Goal: Information Seeking & Learning: Find specific page/section

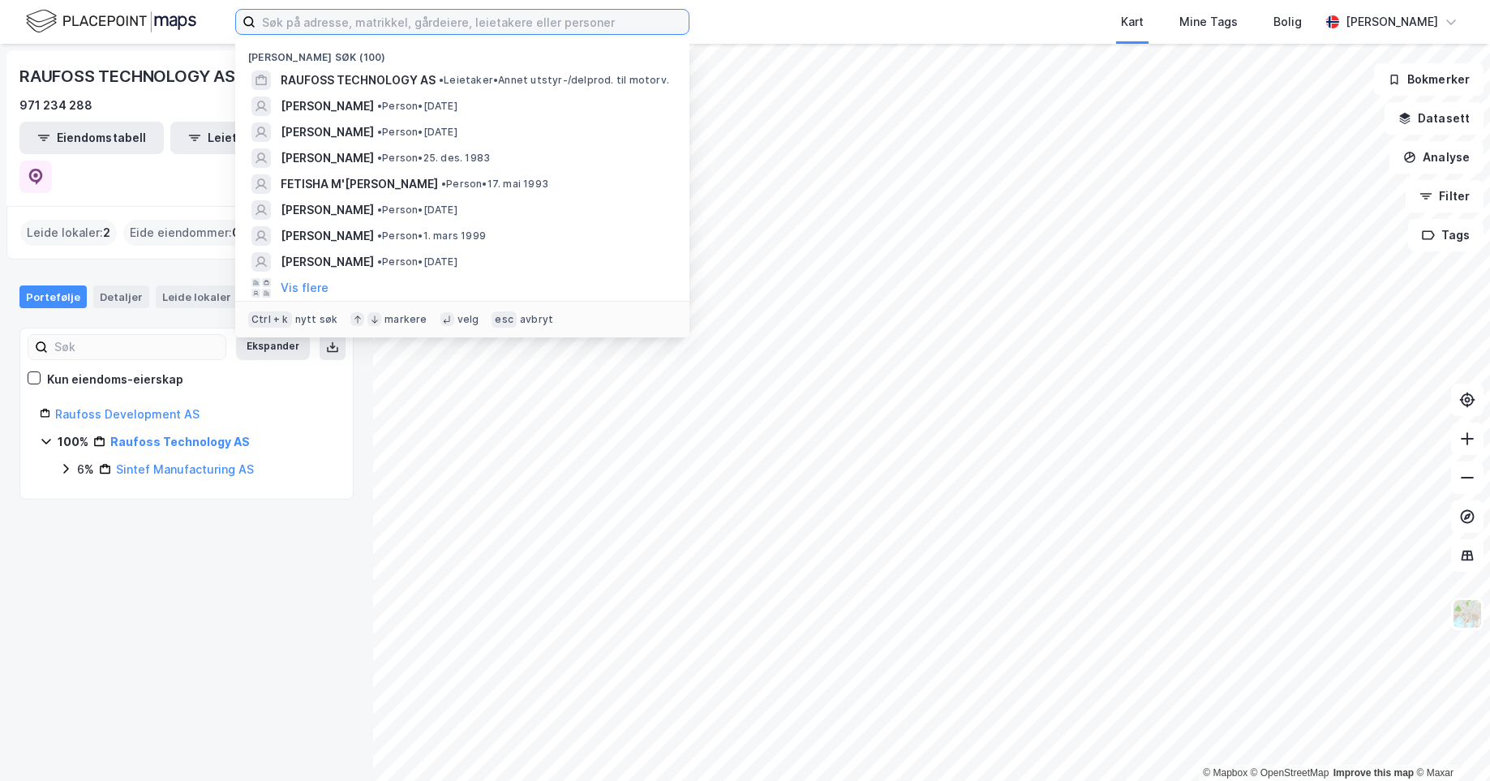
click at [561, 17] on input at bounding box center [471, 22] width 433 height 24
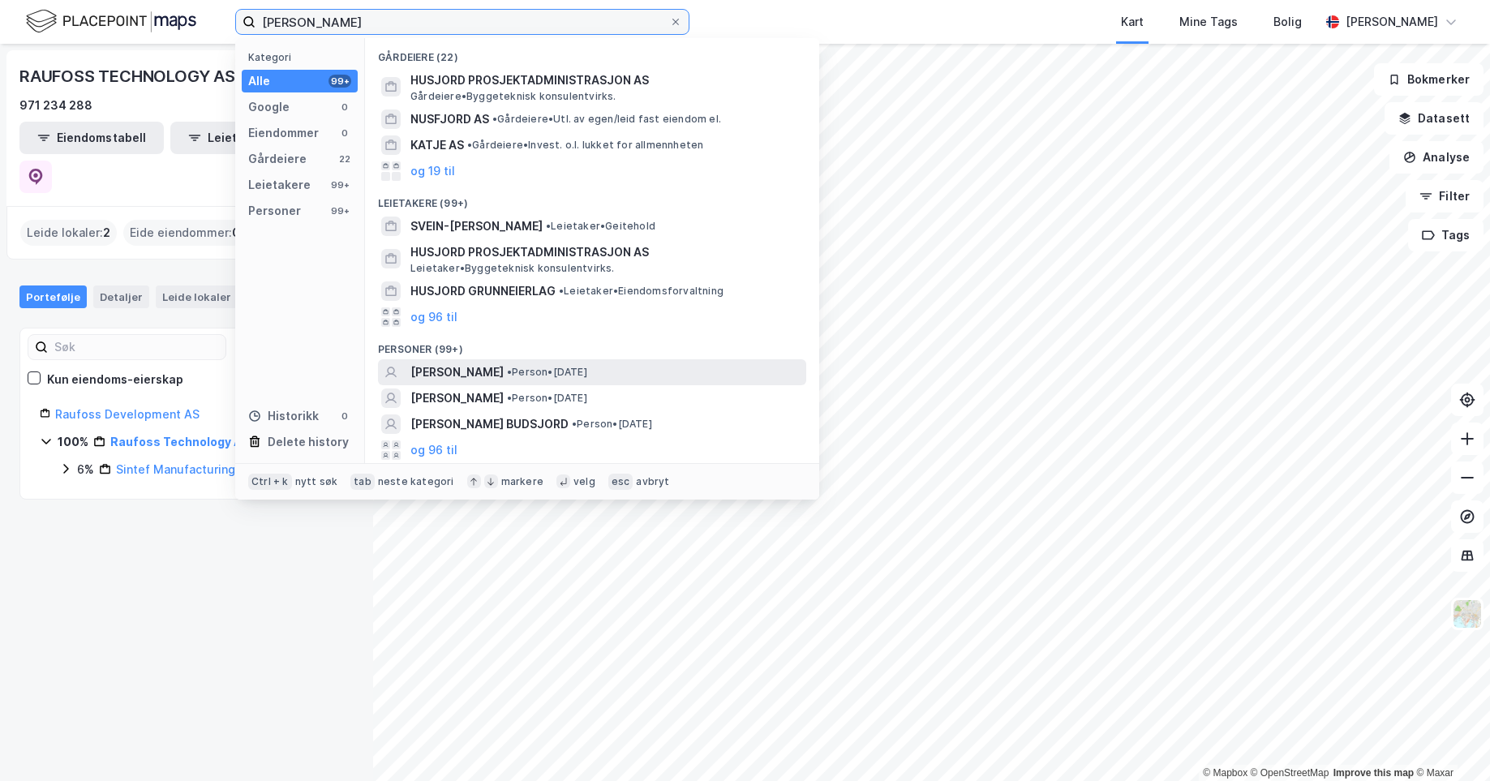
type input "[PERSON_NAME]"
click at [528, 380] on div "[PERSON_NAME] • Person • [DATE]" at bounding box center [606, 371] width 392 height 19
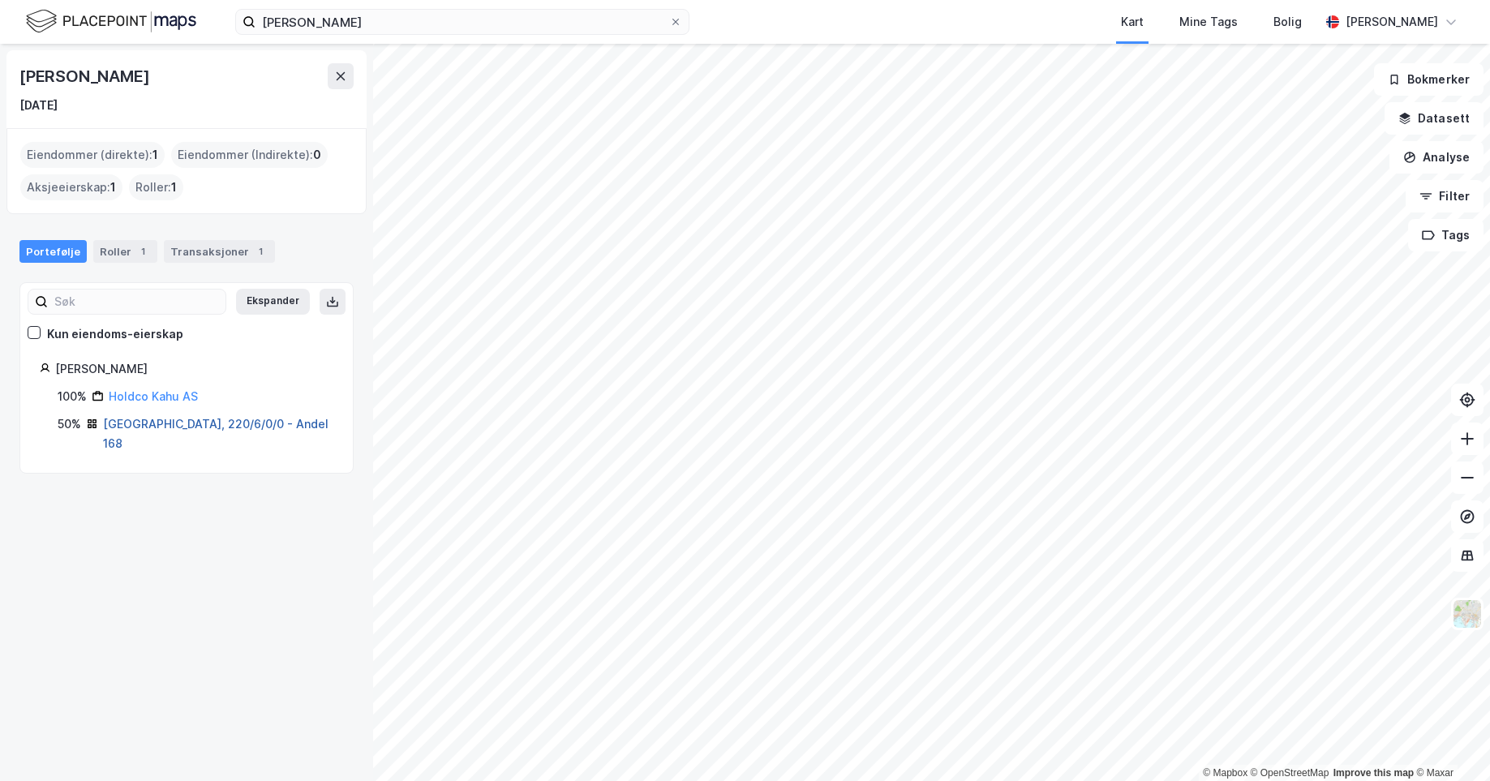
click at [206, 417] on link "[GEOGRAPHIC_DATA], 220/6/0/0 - Andel 168" at bounding box center [215, 433] width 225 height 33
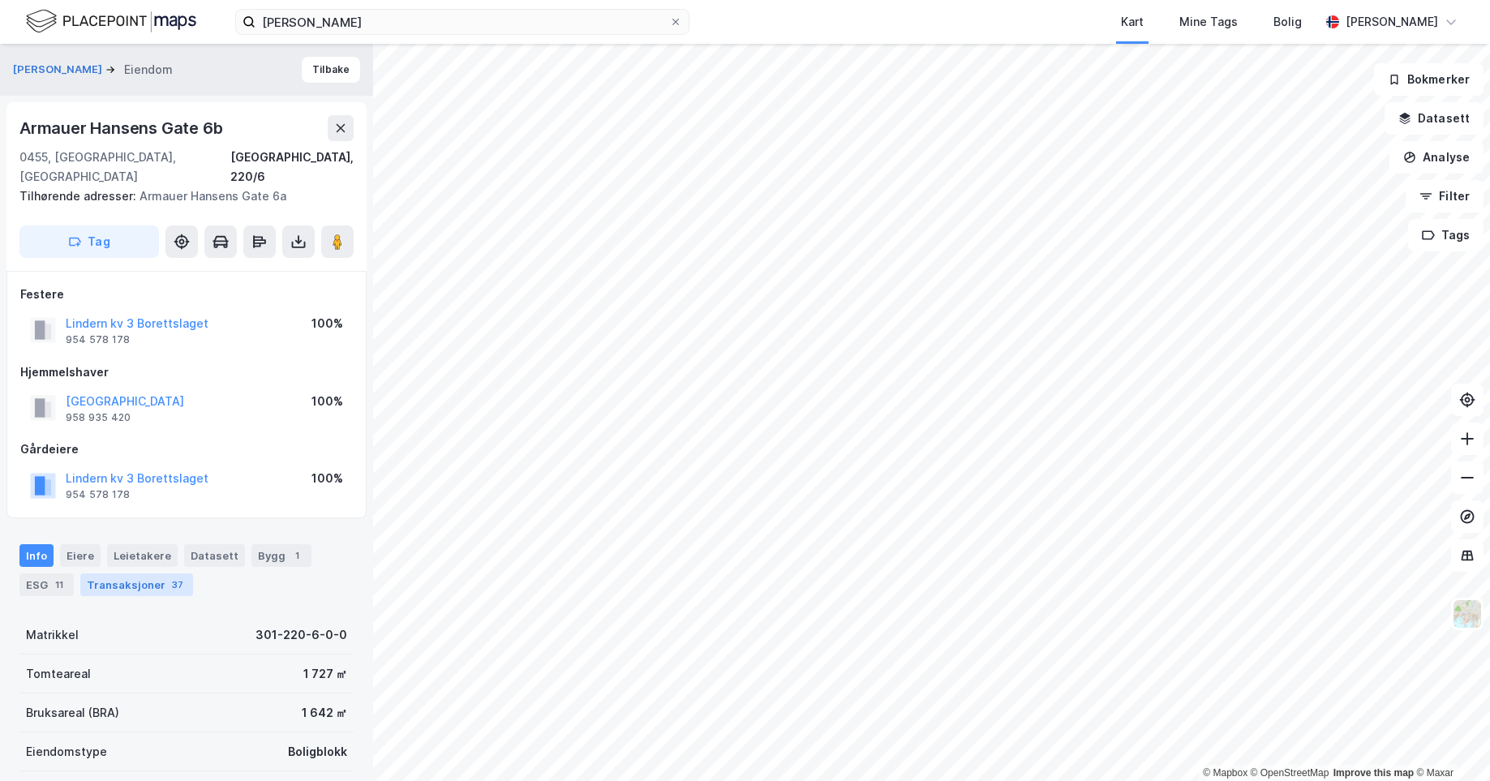
click at [126, 573] on div "Transaksjoner 37" at bounding box center [136, 584] width 113 height 23
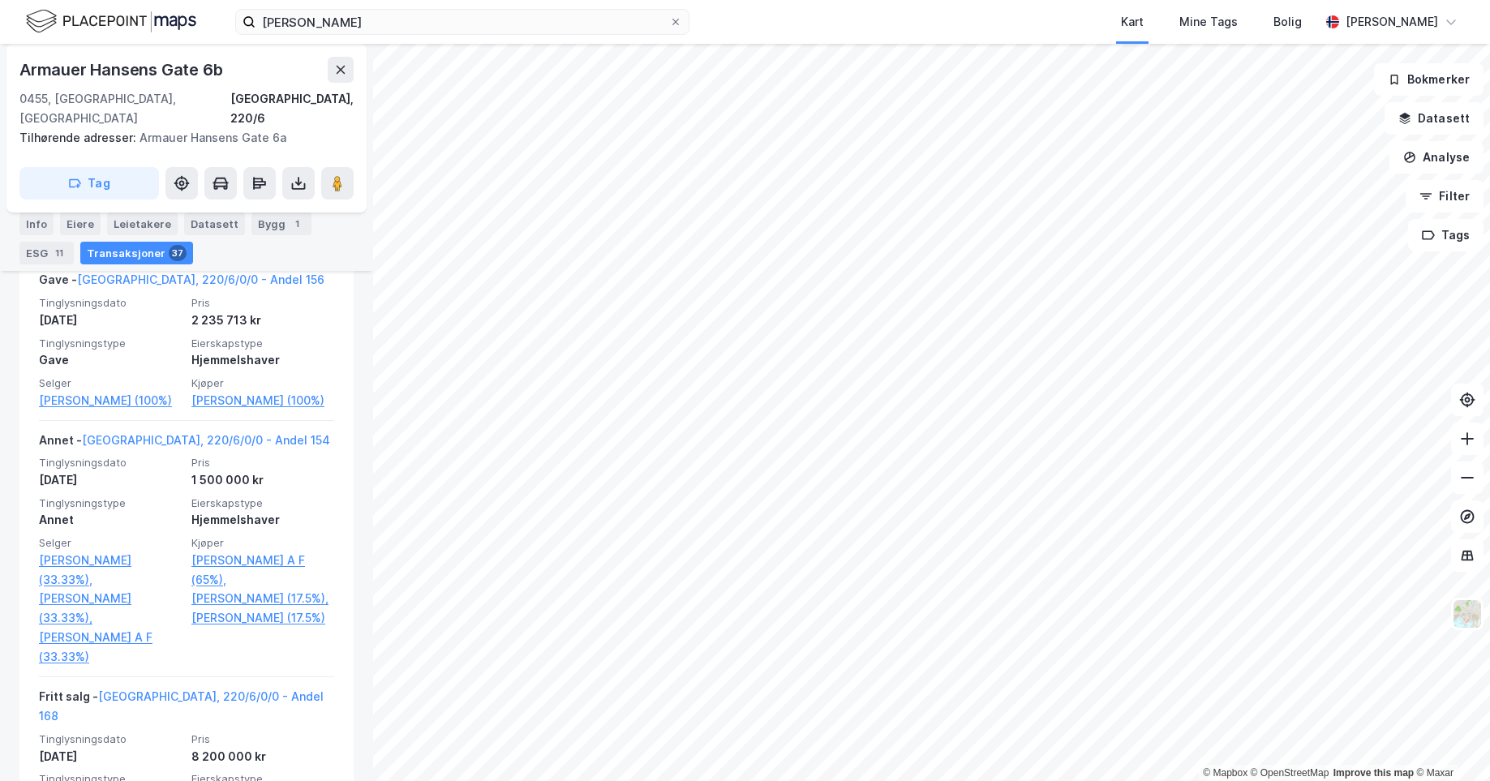
scroll to position [1498, 0]
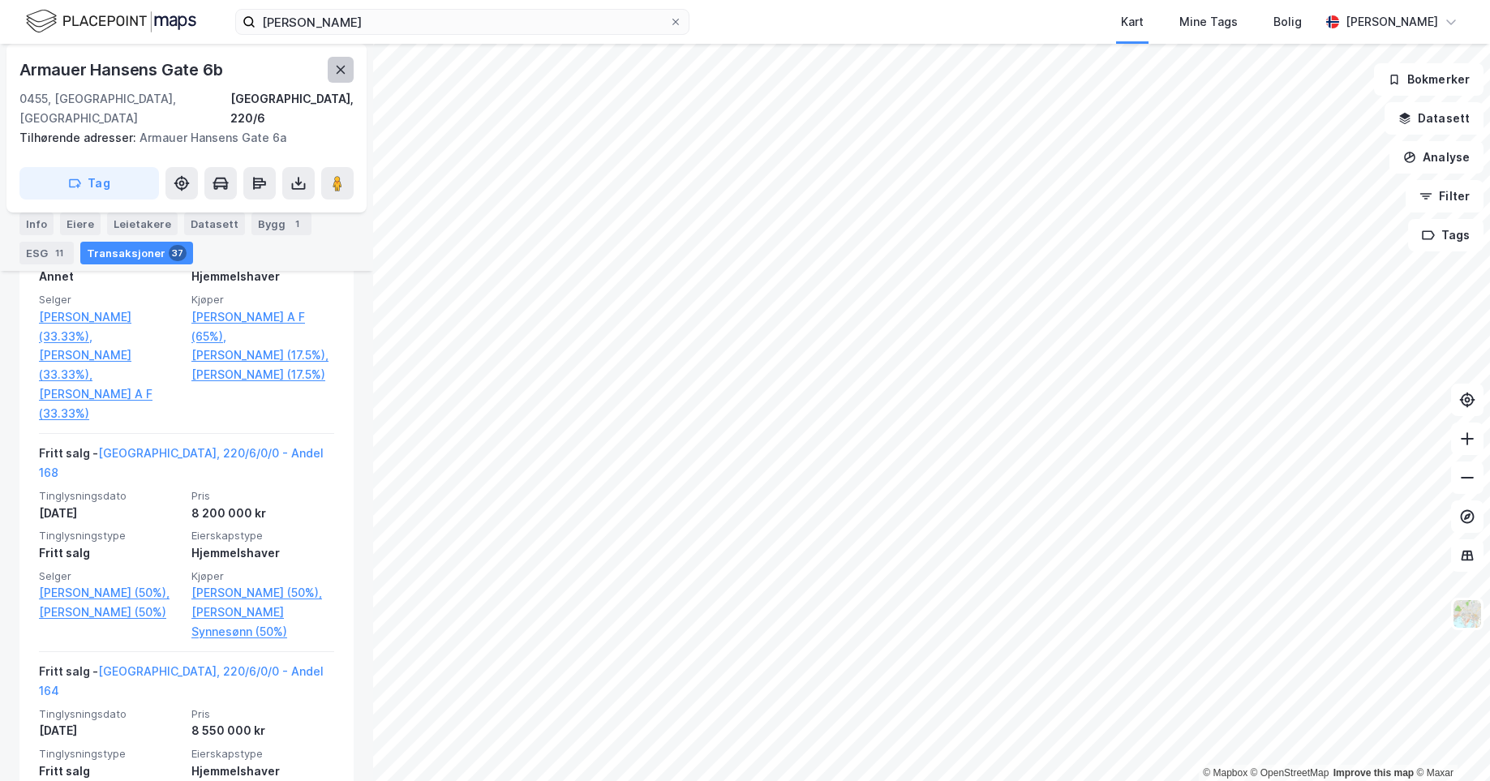
click at [337, 75] on icon at bounding box center [340, 69] width 13 height 13
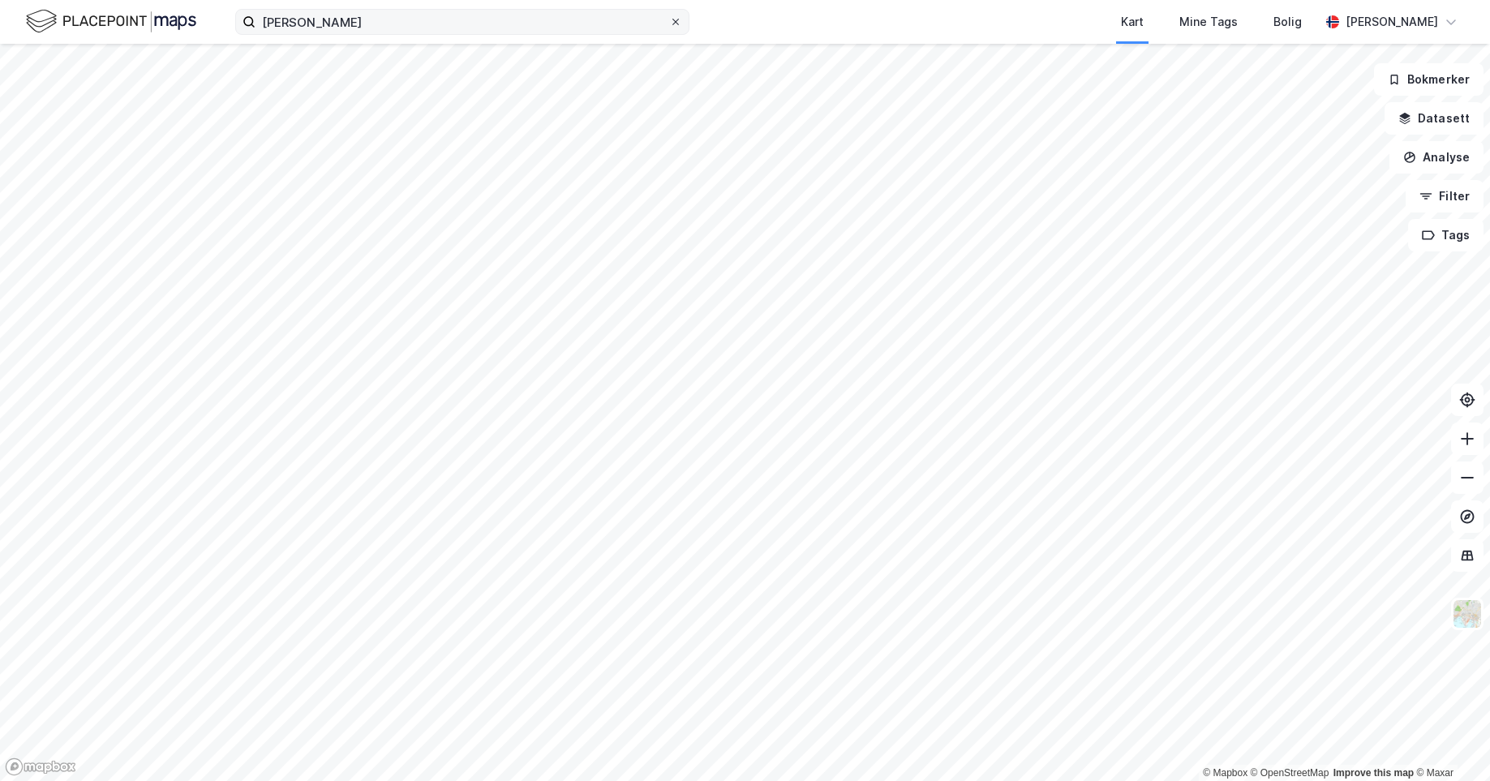
click at [680, 19] on icon at bounding box center [676, 22] width 10 height 10
click at [669, 19] on input "[PERSON_NAME]" at bounding box center [462, 22] width 414 height 24
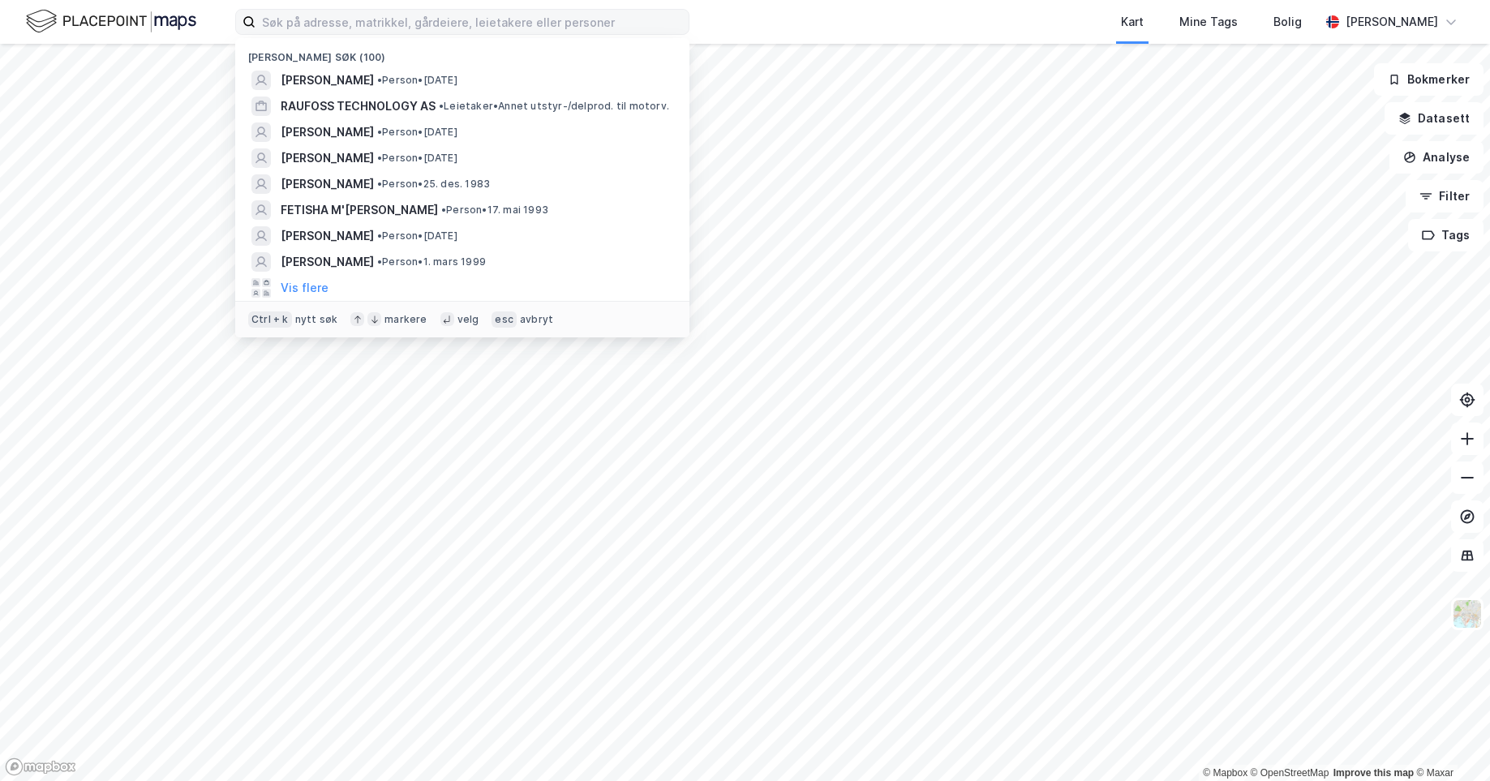
click at [766, 17] on div "Nylige søk (100) [PERSON_NAME] • Person • [DATE] RAUFOSS TECHNOLOGY AS • Leieta…" at bounding box center [745, 22] width 1490 height 44
